Goal: Check status: Check status

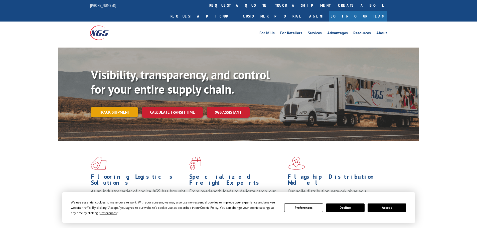
click at [121, 107] on link "Track shipment" at bounding box center [114, 112] width 47 height 11
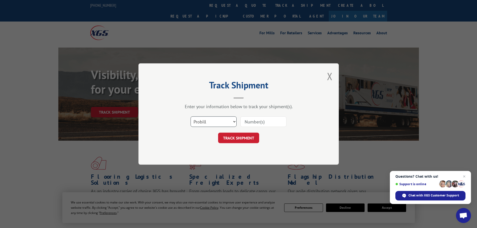
click at [220, 123] on select "Select category... Probill BOL PO" at bounding box center [213, 121] width 46 height 11
select select "bol"
click at [190, 116] on select "Select category... Probill BOL PO" at bounding box center [213, 121] width 46 height 11
click at [252, 124] on input at bounding box center [263, 121] width 46 height 11
paste input "7037052"
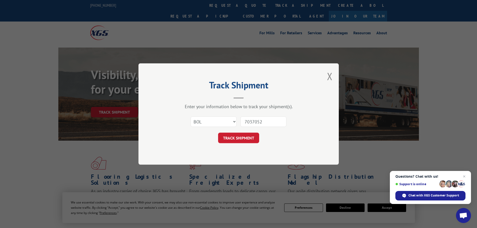
type input "7037052"
click at [237, 145] on div "Track Shipment Enter your information below to track your shipment(s). Select c…" at bounding box center [238, 113] width 200 height 101
click at [236, 138] on button "TRACK SHIPMENT" at bounding box center [238, 138] width 41 height 11
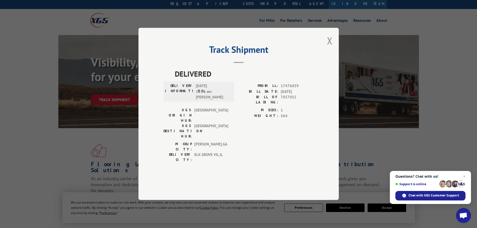
scroll to position [25, 0]
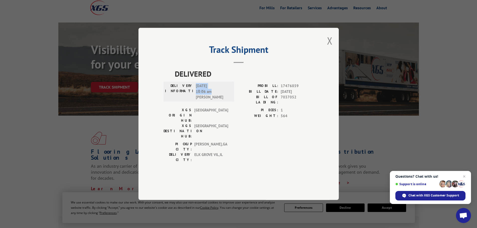
drag, startPoint x: 195, startPoint y: 100, endPoint x: 217, endPoint y: 104, distance: 21.5
click at [217, 100] on div "DELIVERY INFORMATION: [DATE] 10:06 am [PERSON_NAME]" at bounding box center [199, 91] width 68 height 17
click at [330, 47] on button "Close modal" at bounding box center [330, 40] width 6 height 13
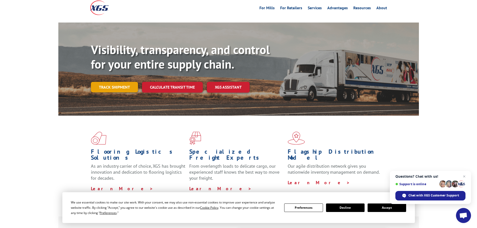
click at [124, 82] on link "Track shipment" at bounding box center [114, 87] width 47 height 11
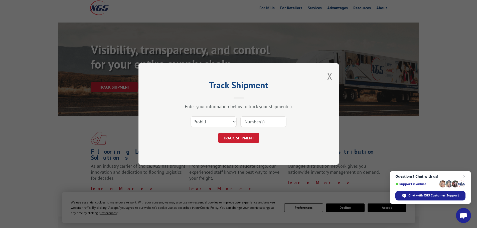
click at [204, 116] on div "Select category... Probill BOL PO" at bounding box center [238, 121] width 150 height 17
click at [204, 124] on select "Select category... Probill BOL PO" at bounding box center [213, 121] width 46 height 11
select select "bol"
click at [190, 116] on select "Select category... Probill BOL PO" at bounding box center [213, 121] width 46 height 11
click at [255, 122] on input at bounding box center [263, 121] width 46 height 11
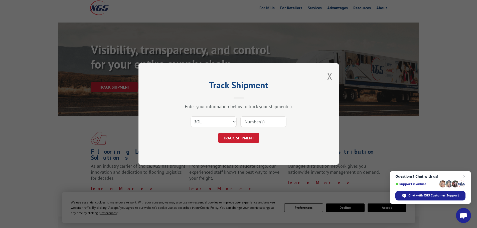
paste input "7046599"
type input "7046599"
click button "TRACK SHIPMENT" at bounding box center [238, 138] width 41 height 11
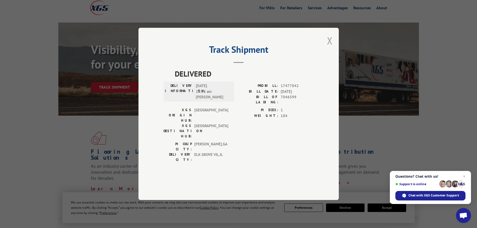
click at [328, 47] on button "Close modal" at bounding box center [330, 40] width 6 height 13
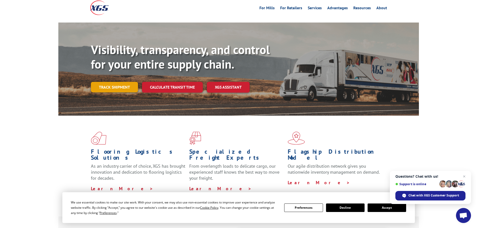
click at [101, 82] on link "Track shipment" at bounding box center [114, 87] width 47 height 11
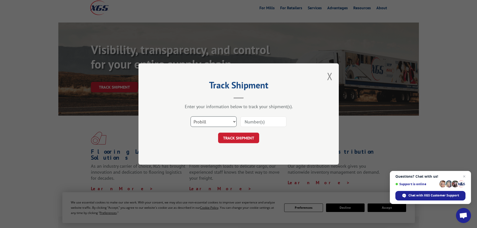
click at [232, 122] on select "Select category... Probill BOL PO" at bounding box center [213, 121] width 46 height 11
select select "bol"
click at [190, 116] on select "Select category... Probill BOL PO" at bounding box center [213, 121] width 46 height 11
click at [247, 122] on input at bounding box center [263, 121] width 46 height 11
paste input "7043687"
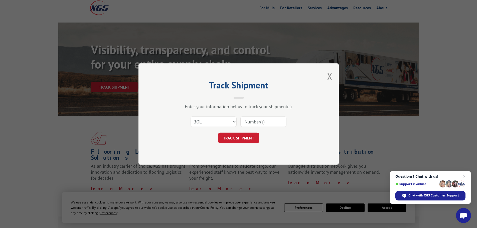
type input "7043687"
click button "TRACK SHIPMENT" at bounding box center [238, 138] width 41 height 11
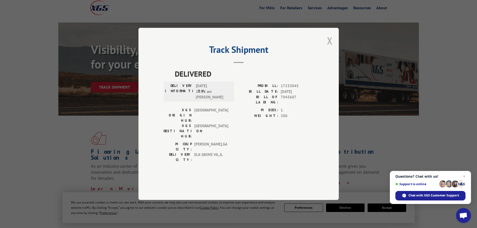
click at [331, 47] on button "Close modal" at bounding box center [330, 40] width 6 height 13
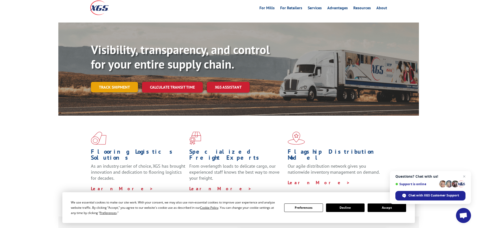
click at [126, 82] on link "Track shipment" at bounding box center [114, 87] width 47 height 11
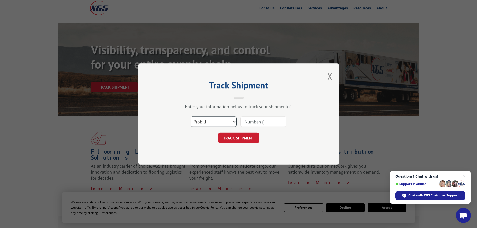
click at [225, 120] on select "Select category... Probill BOL PO" at bounding box center [213, 121] width 46 height 11
select select "bol"
click at [190, 116] on select "Select category... Probill BOL PO" at bounding box center [213, 121] width 46 height 11
click at [258, 126] on input at bounding box center [263, 121] width 46 height 11
paste input "7061071"
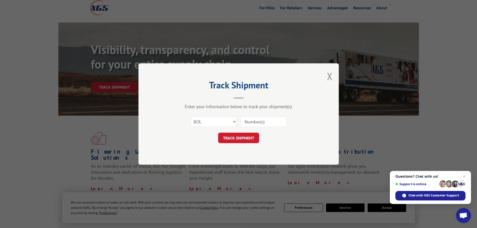
type input "7061071"
click button "TRACK SHIPMENT" at bounding box center [238, 138] width 41 height 11
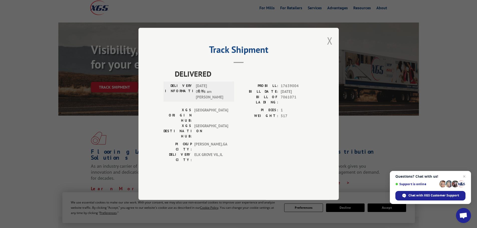
click at [331, 47] on button "Close modal" at bounding box center [330, 40] width 6 height 13
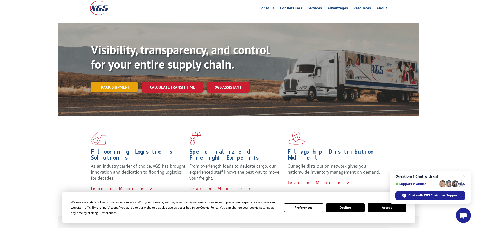
click at [109, 82] on link "Track shipment" at bounding box center [114, 87] width 47 height 11
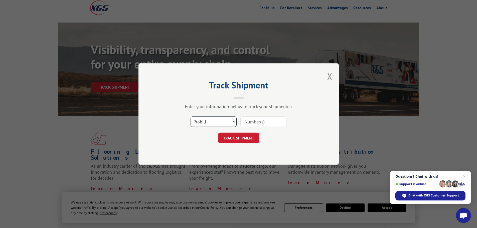
click at [220, 117] on select "Select category... Probill BOL PO" at bounding box center [213, 121] width 46 height 11
select select "bol"
click at [190, 116] on select "Select category... Probill BOL PO" at bounding box center [213, 121] width 46 height 11
click at [263, 122] on input at bounding box center [263, 121] width 46 height 11
paste input "7060712"
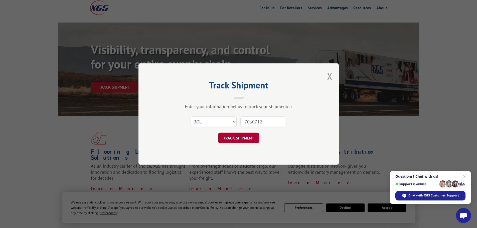
type input "7060712"
click at [234, 135] on button "TRACK SHIPMENT" at bounding box center [238, 138] width 41 height 11
